Goal: Navigation & Orientation: Find specific page/section

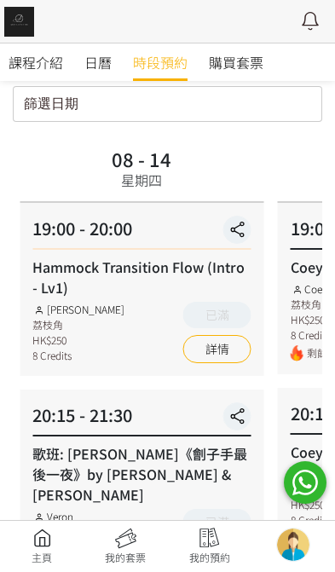
scroll to position [86, 0]
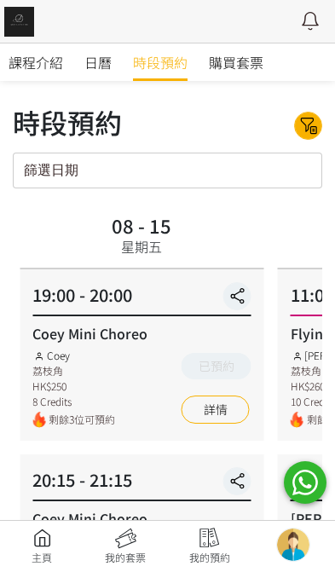
scroll to position [84, 0]
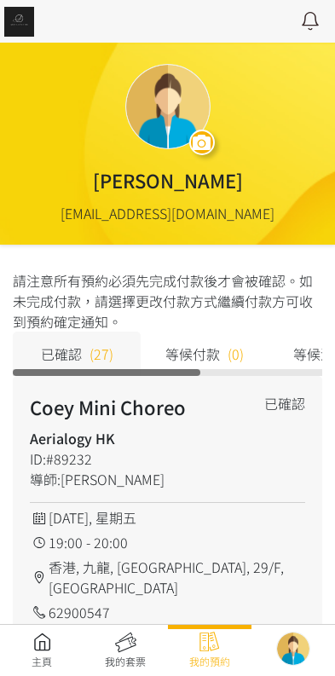
click at [42, 654] on link at bounding box center [42, 651] width 84 height 38
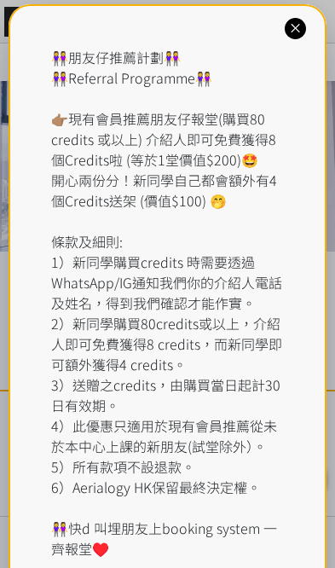
scroll to position [14, 0]
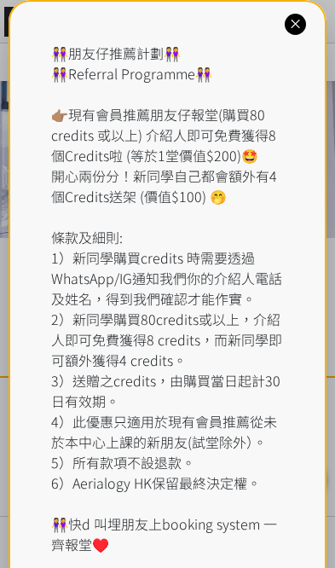
click at [165, 70] on div "👭朋友仔推薦計劃👭 👭Referral Programme👭 👉🏽現有會員推薦朋友仔報堂(購買80 credits 或以上) 介紹人即可免費獲得8個Credi…" at bounding box center [167, 299] width 233 height 512
click at [310, 16] on div "👭朋友仔推薦計劃👭 👭Referral Programme👭 👉🏽現有會員推薦朋友仔報堂(購買80 credits 或以上) 介紹人即可免費獲得8個Credi…" at bounding box center [168, 308] width 318 height 617
click at [302, 27] on icon at bounding box center [295, 24] width 16 height 16
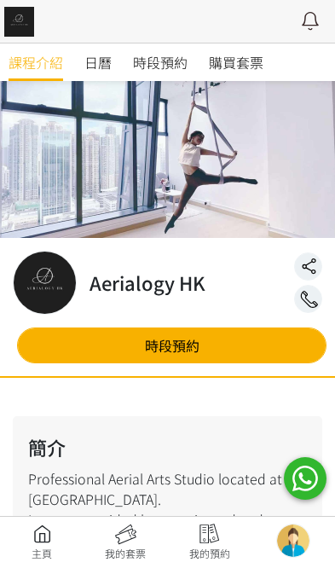
click at [304, 17] on icon at bounding box center [310, 21] width 31 height 22
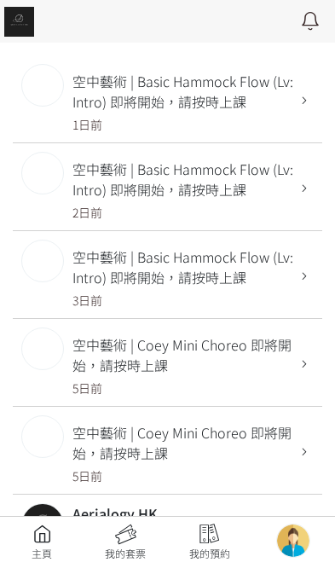
click at [40, 541] on link at bounding box center [42, 543] width 84 height 38
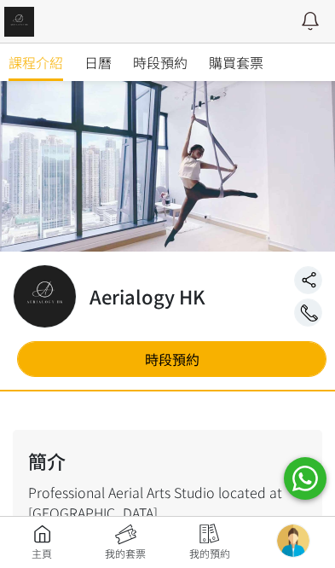
click at [156, 70] on span "時段預約" at bounding box center [160, 62] width 55 height 20
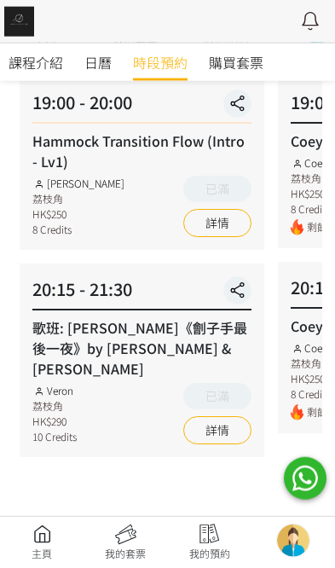
scroll to position [219, 0]
